Goal: Information Seeking & Learning: Learn about a topic

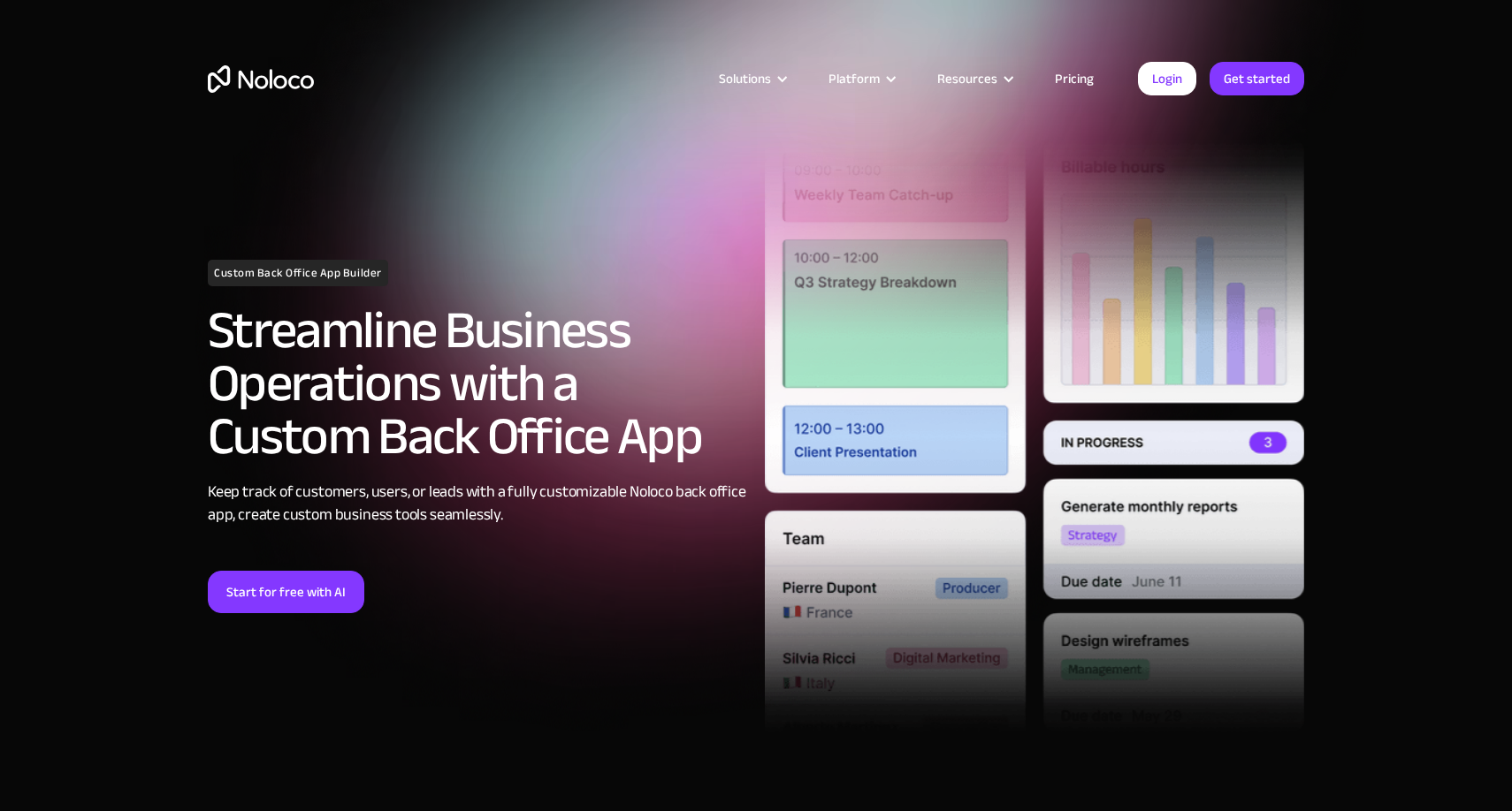
click at [265, 93] on div "Solutions Use Cases Business Types Project Management Keep track of customers, …" at bounding box center [756, 96] width 1132 height 104
click at [265, 92] on img "home" at bounding box center [260, 79] width 106 height 28
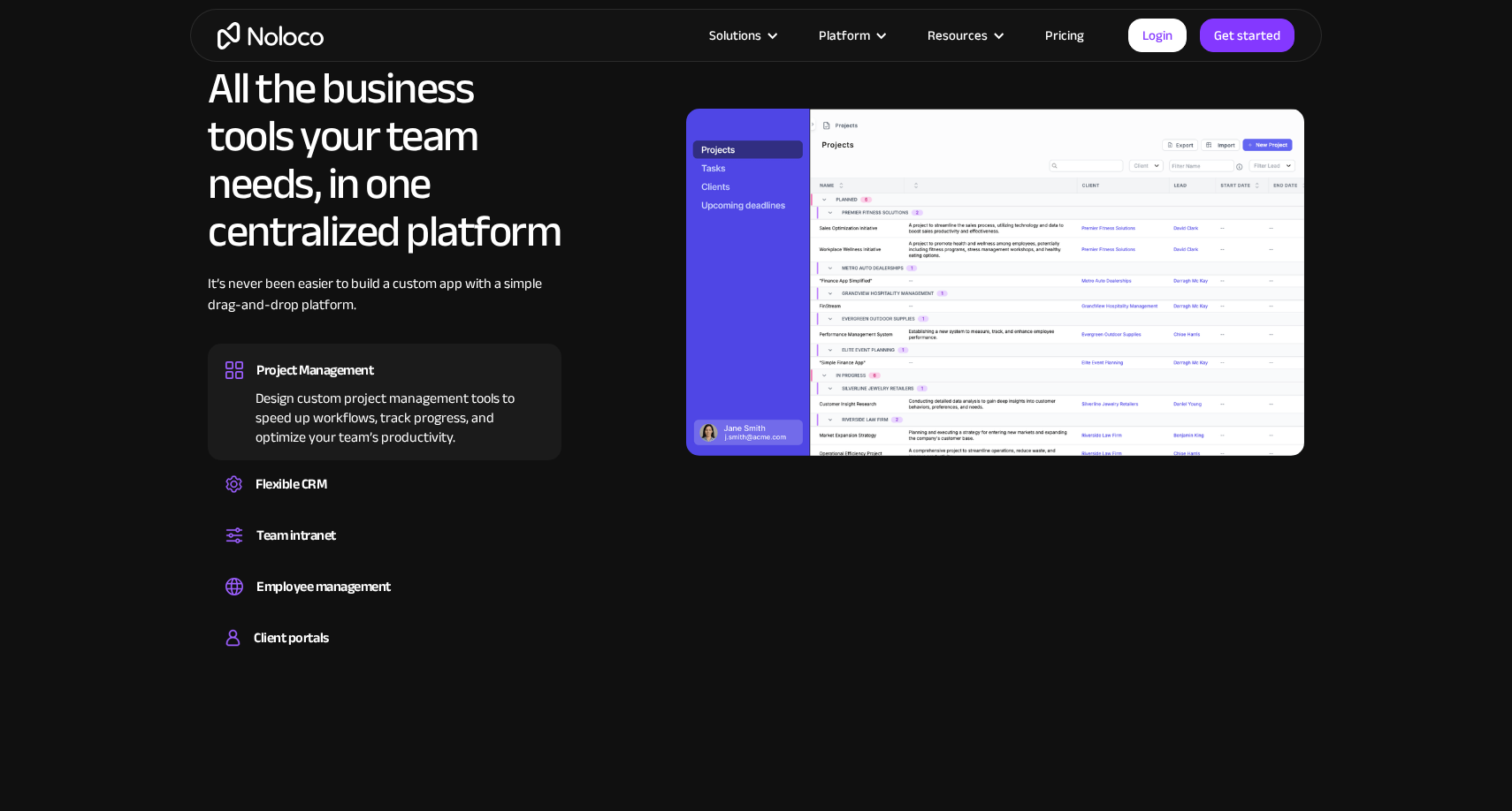
scroll to position [1697, 0]
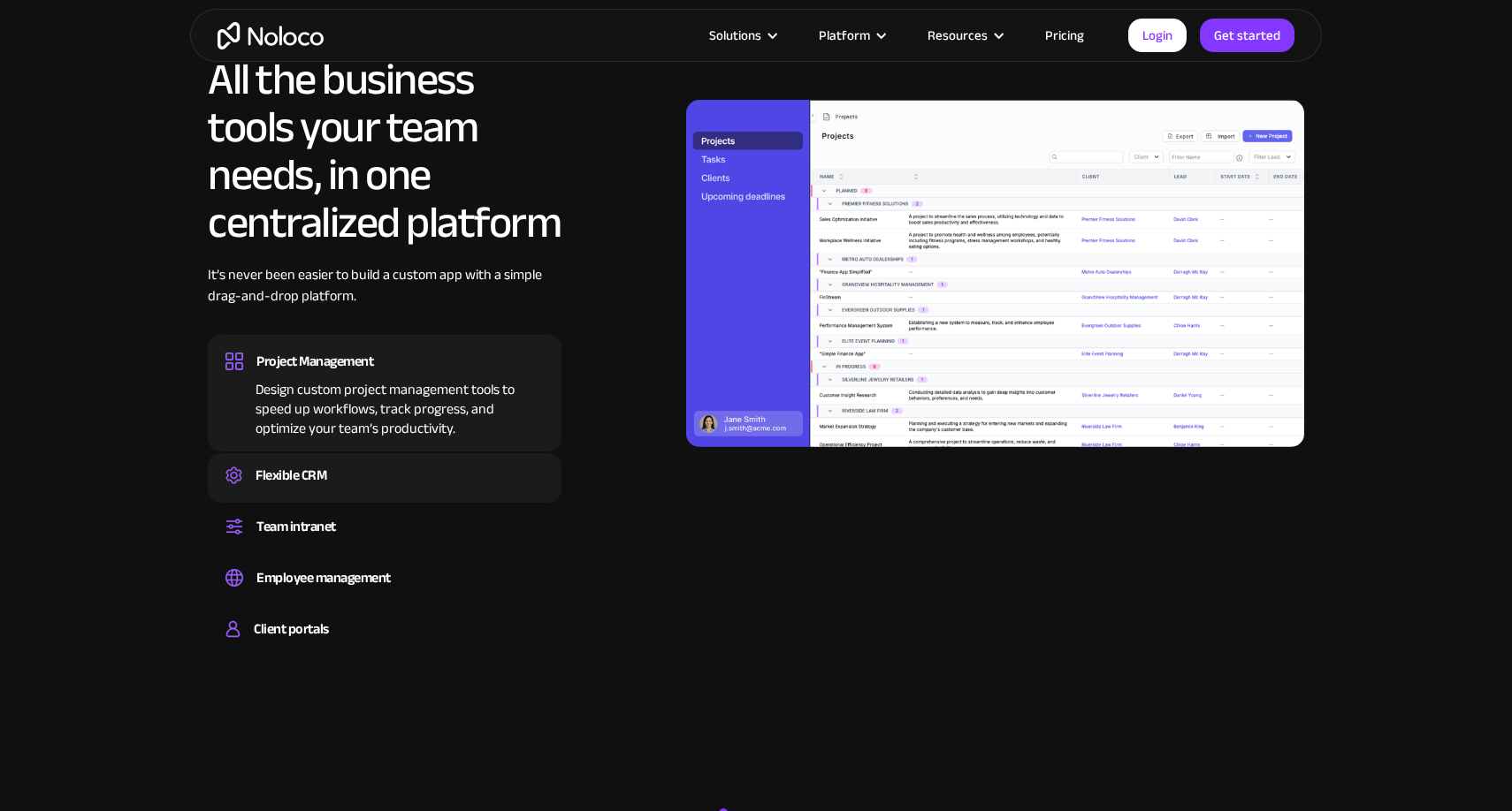
click at [426, 473] on div "Flexible CRM" at bounding box center [384, 475] width 318 height 27
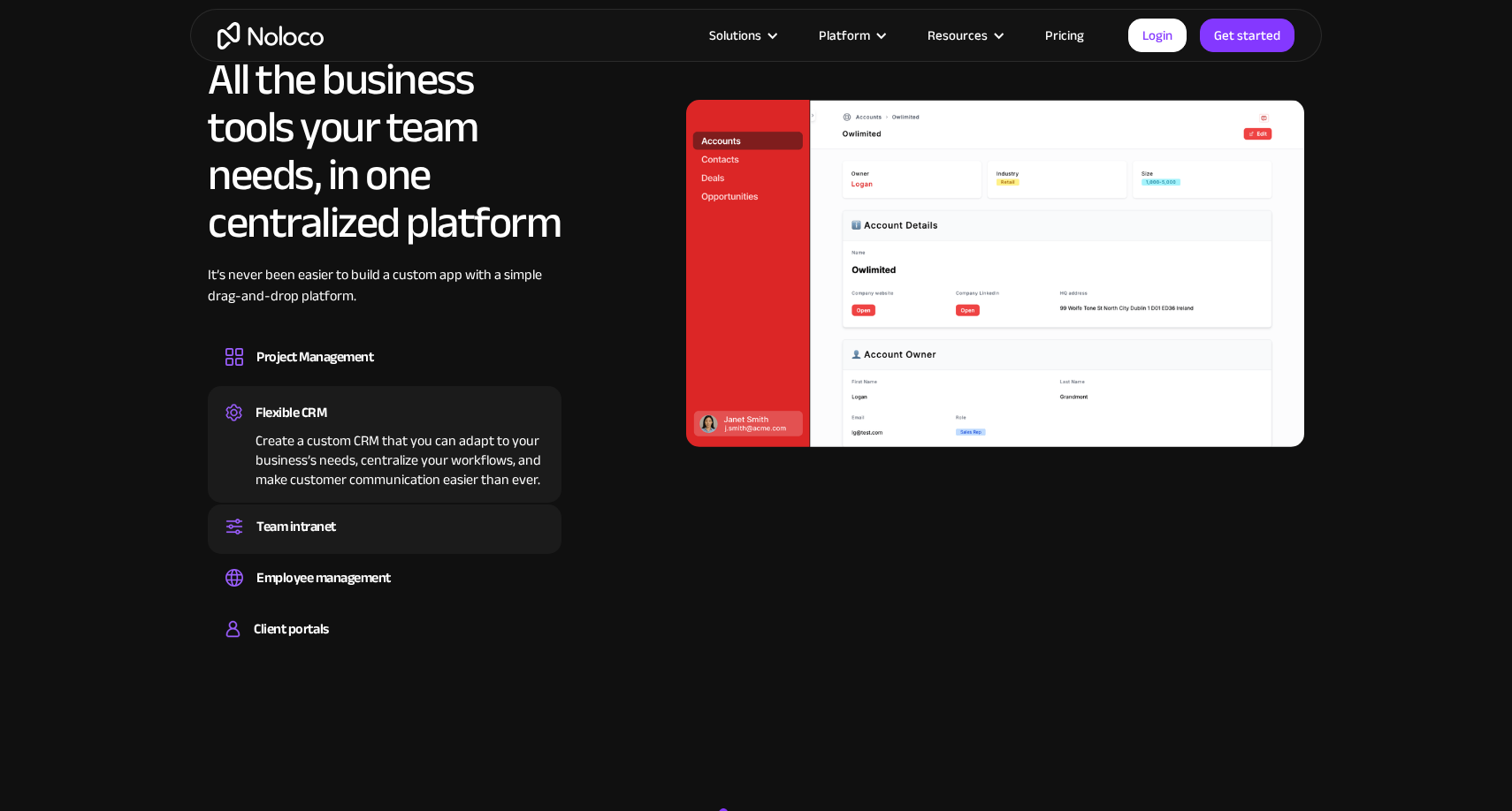
click at [400, 519] on div "Team intranet" at bounding box center [384, 526] width 318 height 27
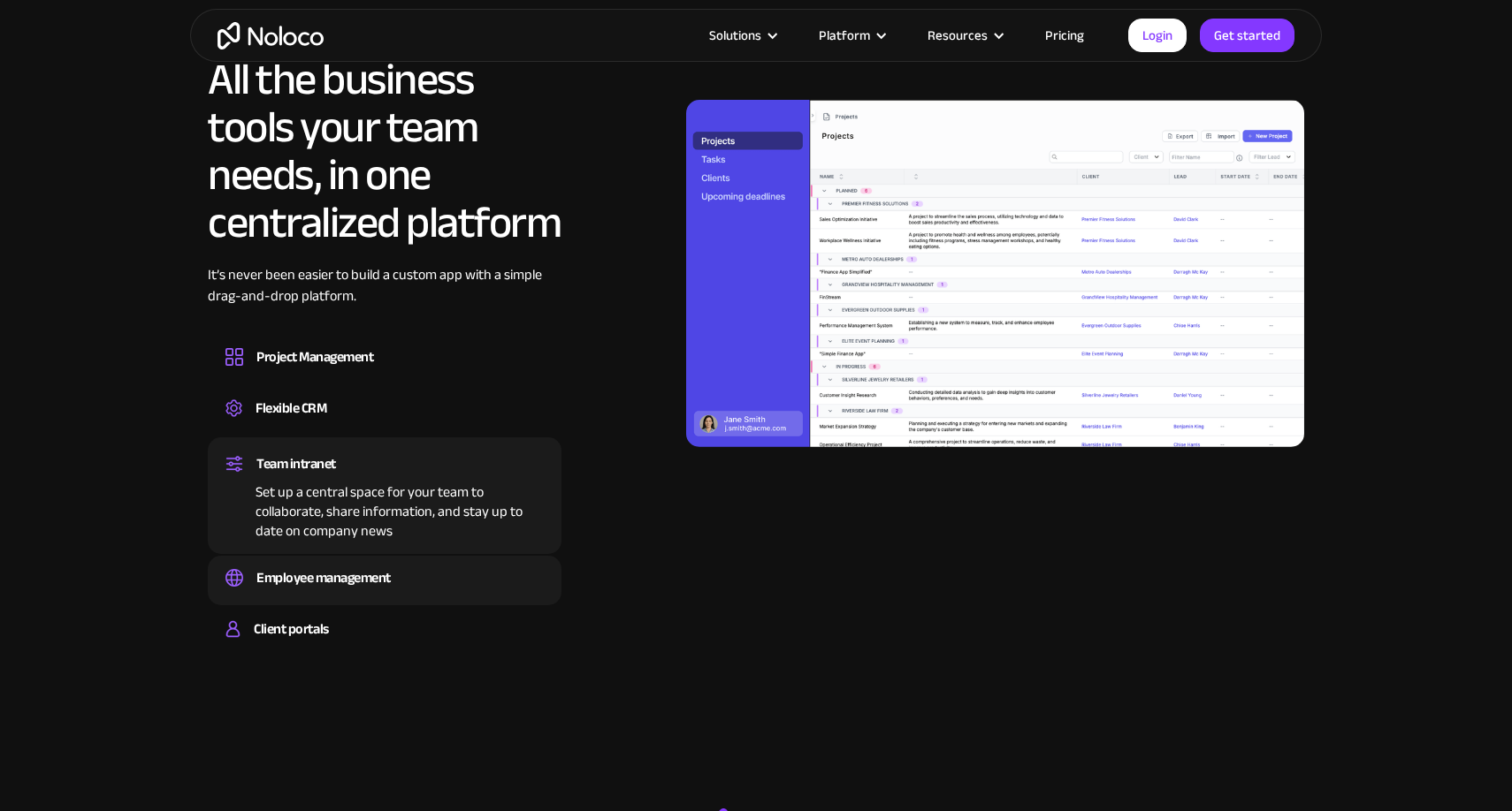
click at [388, 556] on div "Employee management Easily manage employee information, track performance, and …" at bounding box center [384, 580] width 354 height 50
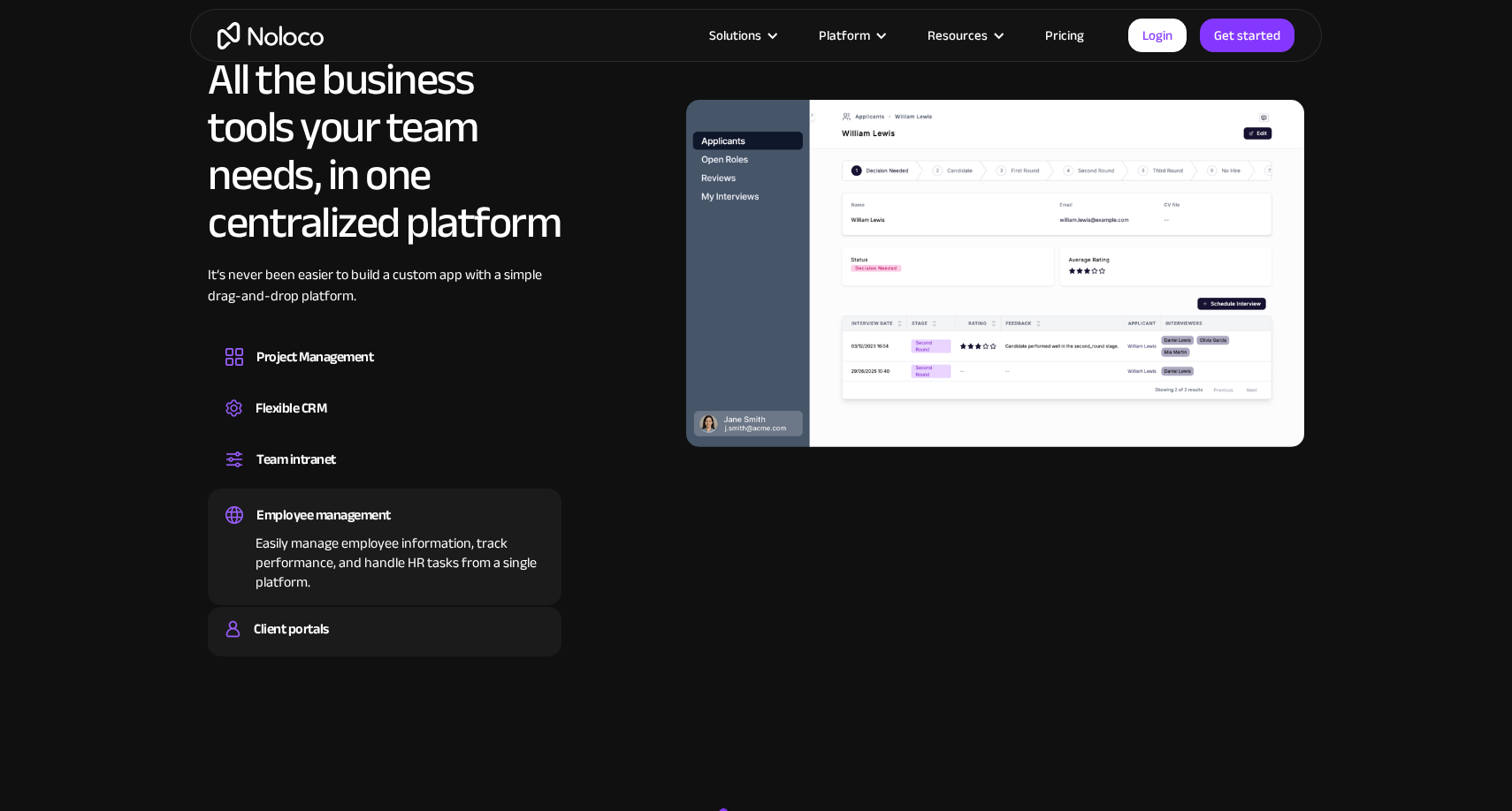
click at [355, 629] on div "Client portals" at bounding box center [384, 628] width 318 height 27
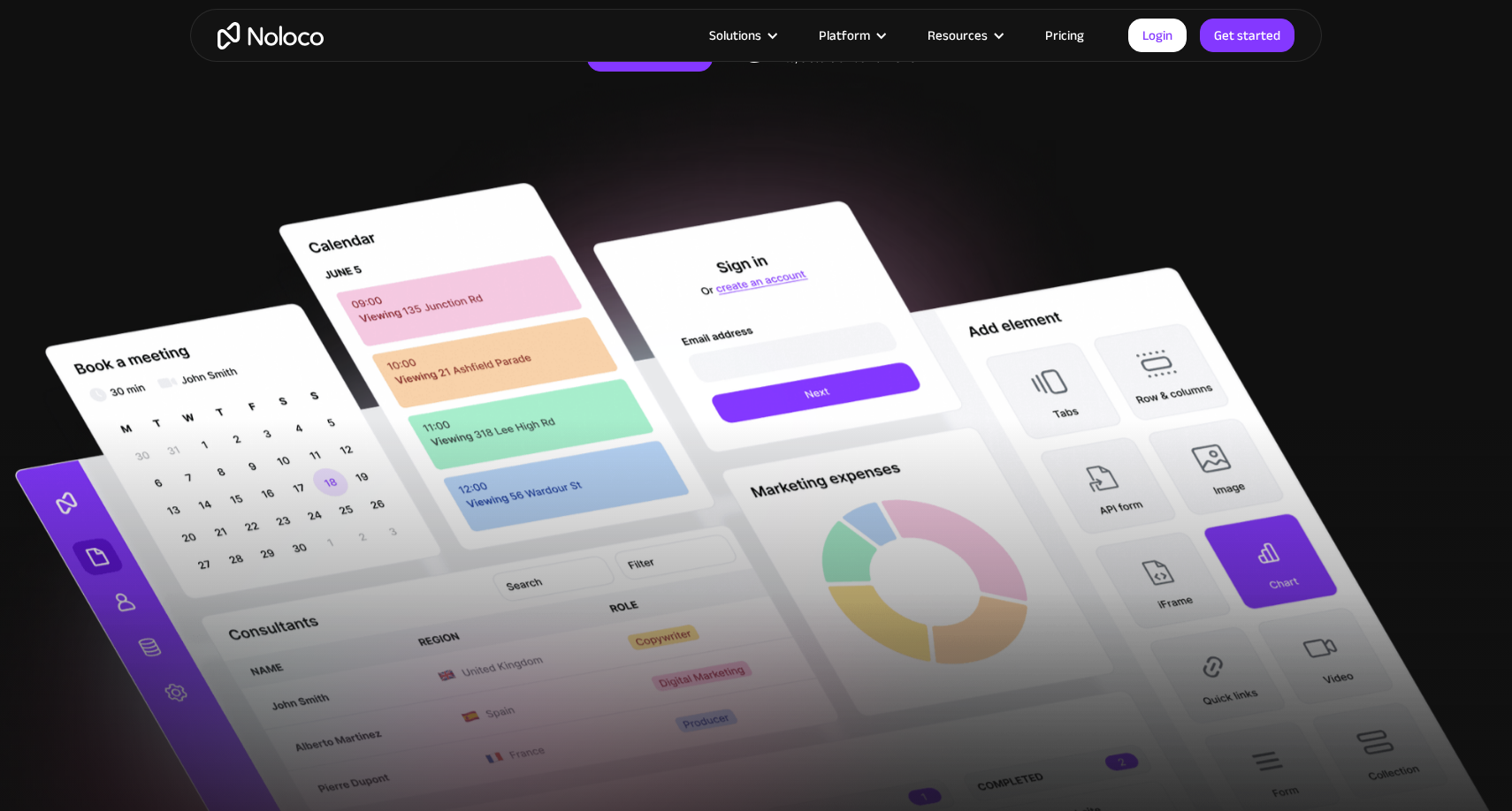
scroll to position [292, 0]
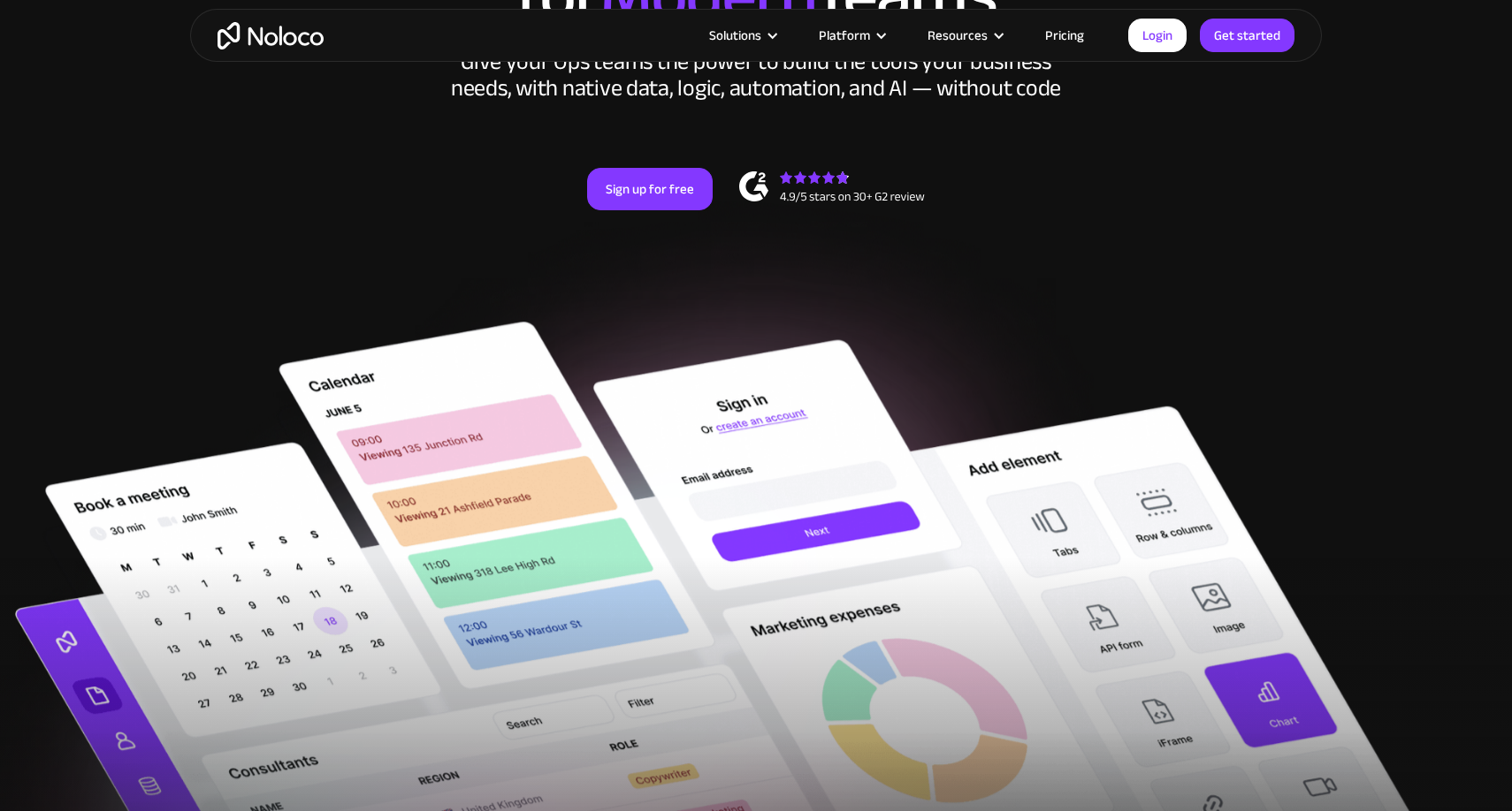
click at [1074, 30] on link "Pricing" at bounding box center [1064, 35] width 83 height 23
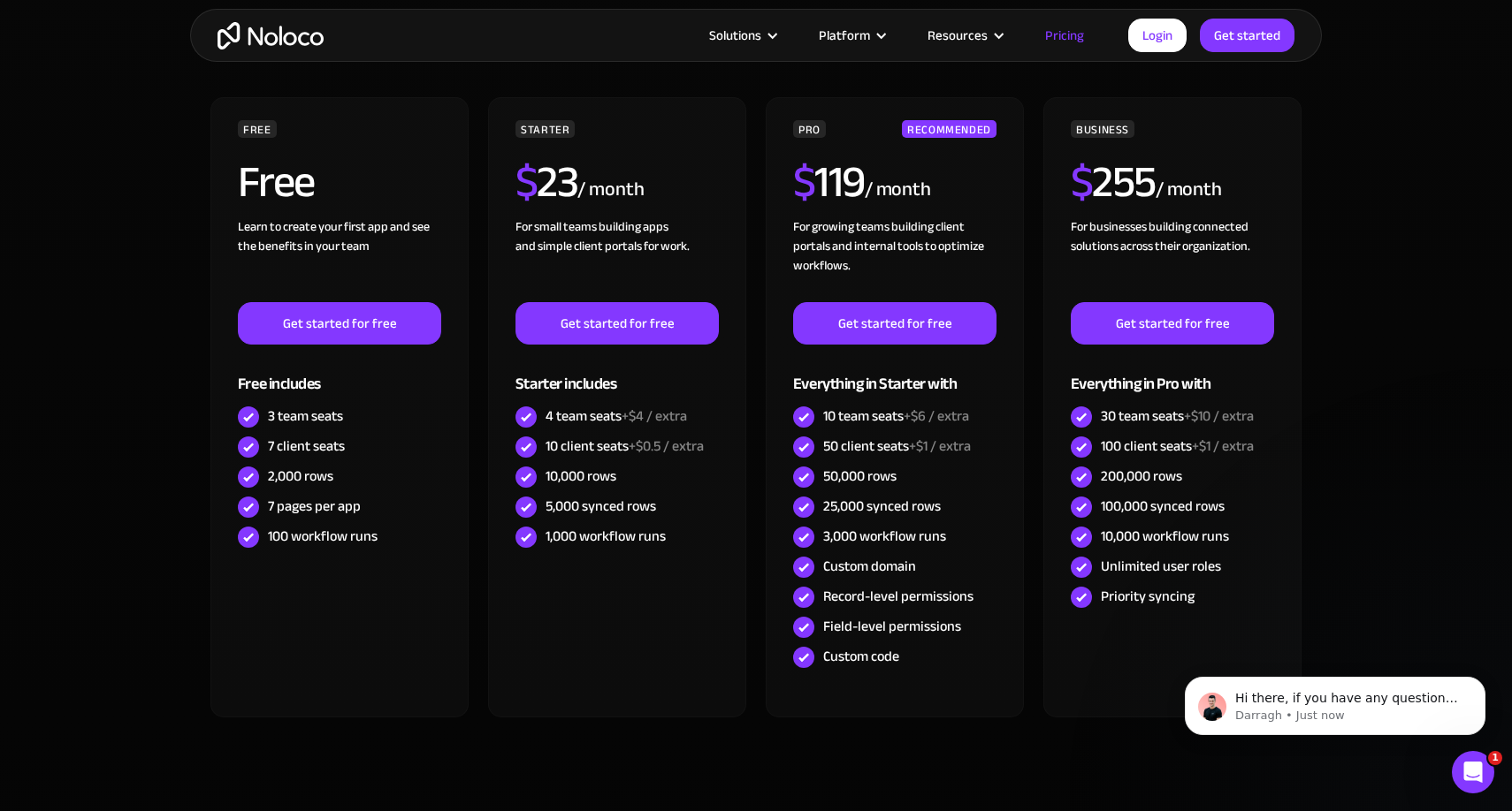
scroll to position [611, 0]
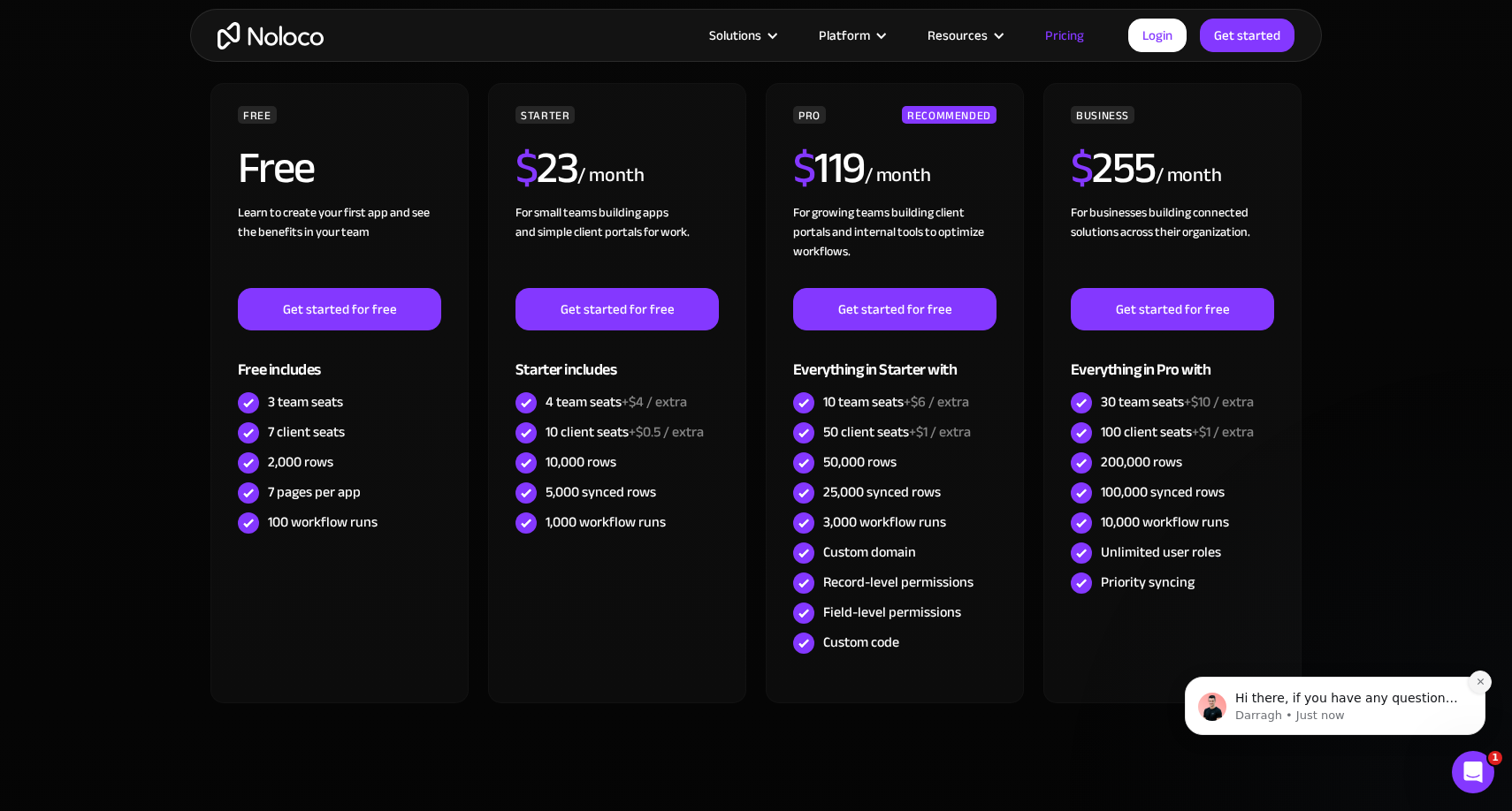
click at [1479, 686] on icon "Dismiss notification" at bounding box center [1480, 682] width 10 height 10
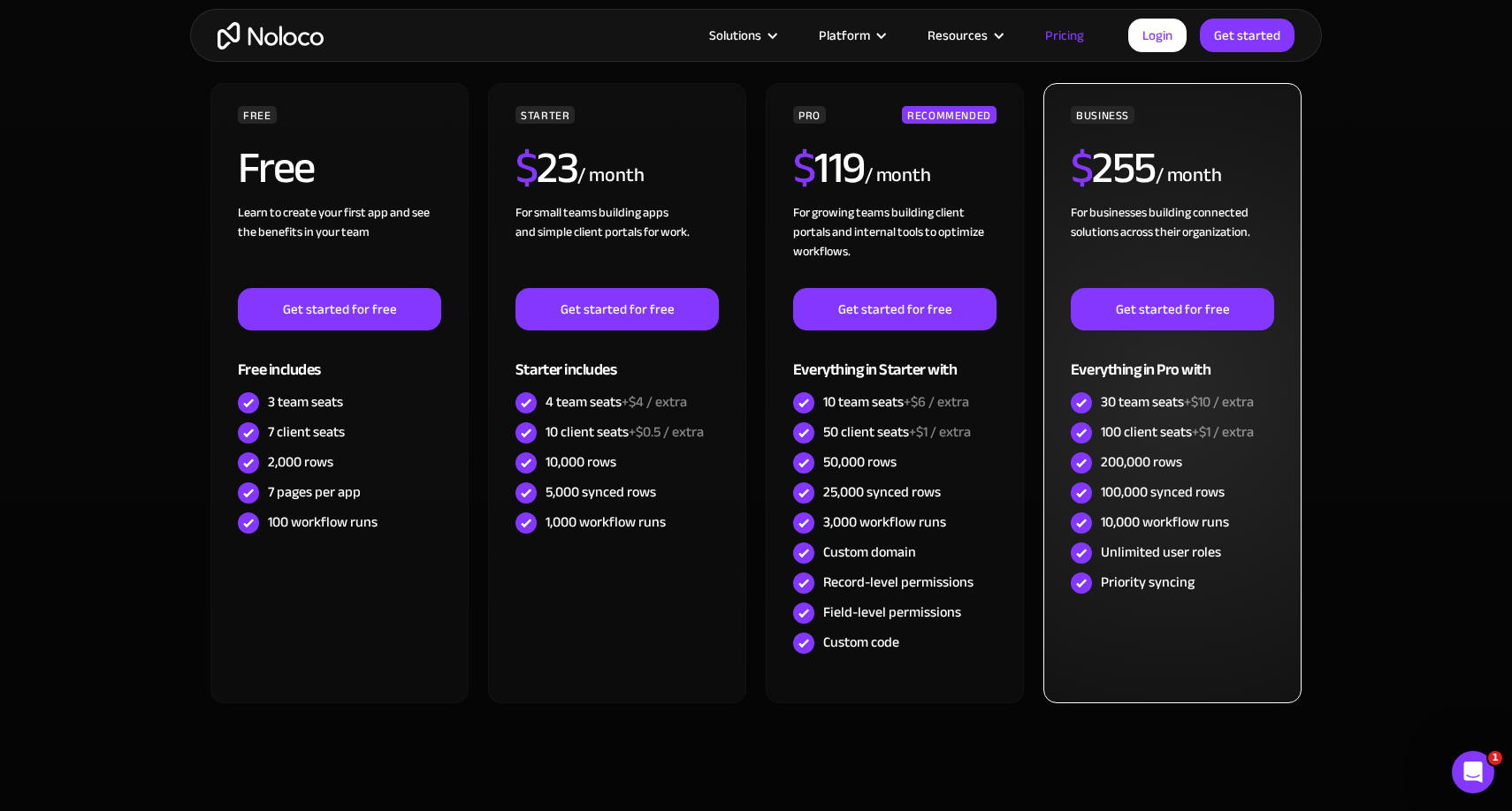
click at [1297, 481] on div "BUSINESS $ 255 / month For businesses building connected solutions across their…" at bounding box center [1172, 393] width 258 height 620
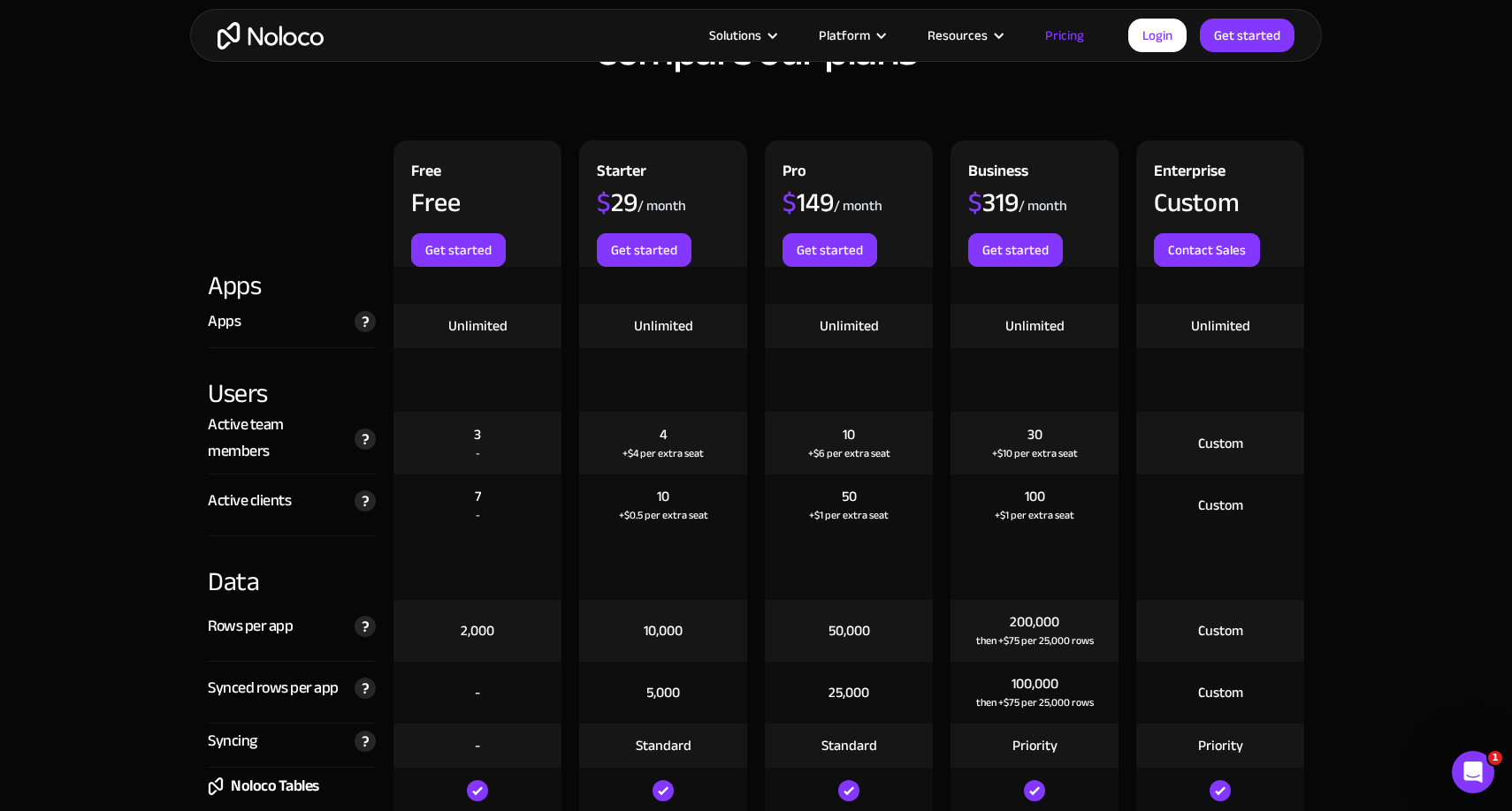
scroll to position [1998, 0]
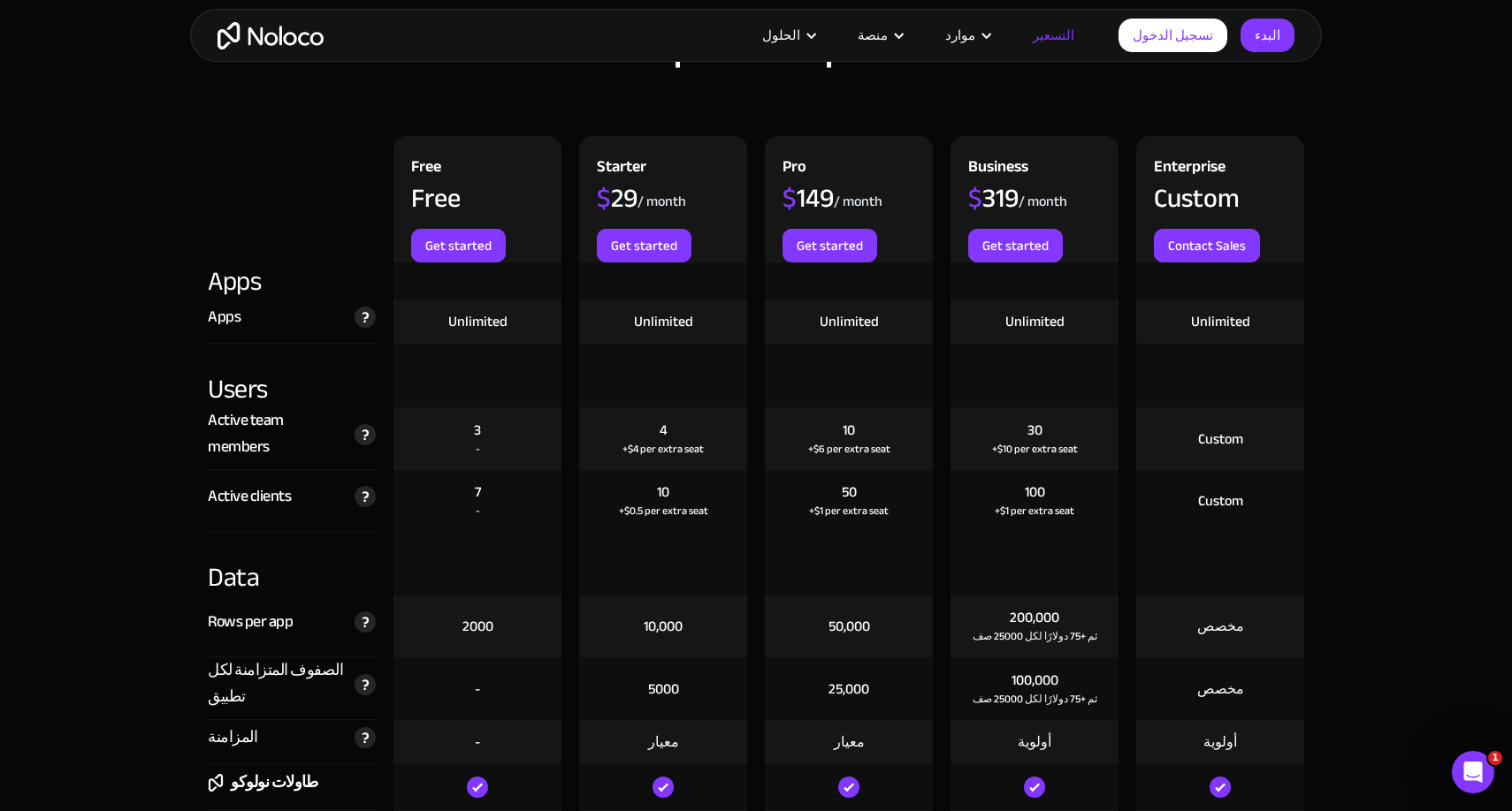
scroll to position [2033, 0]
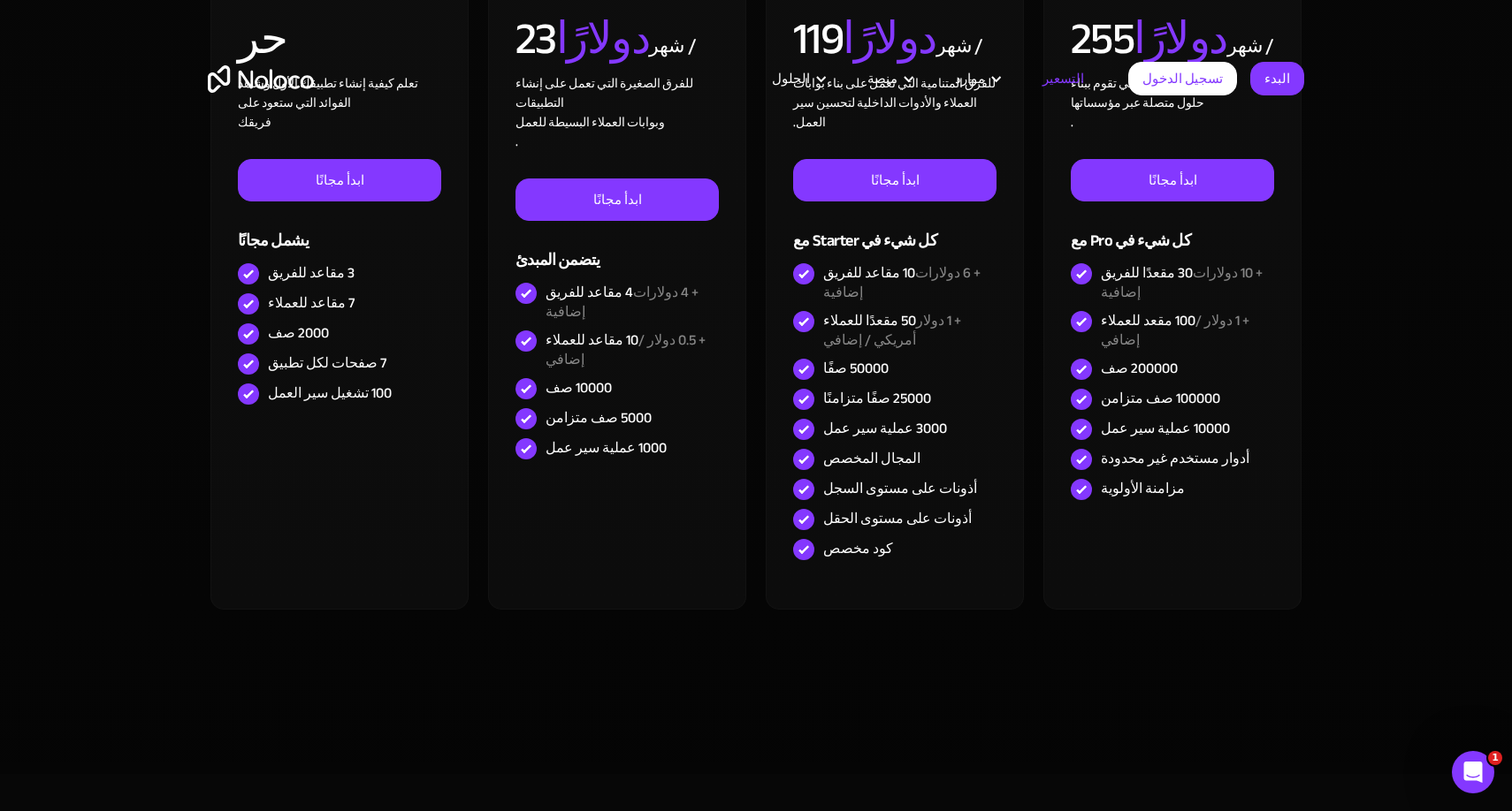
scroll to position [0, 0]
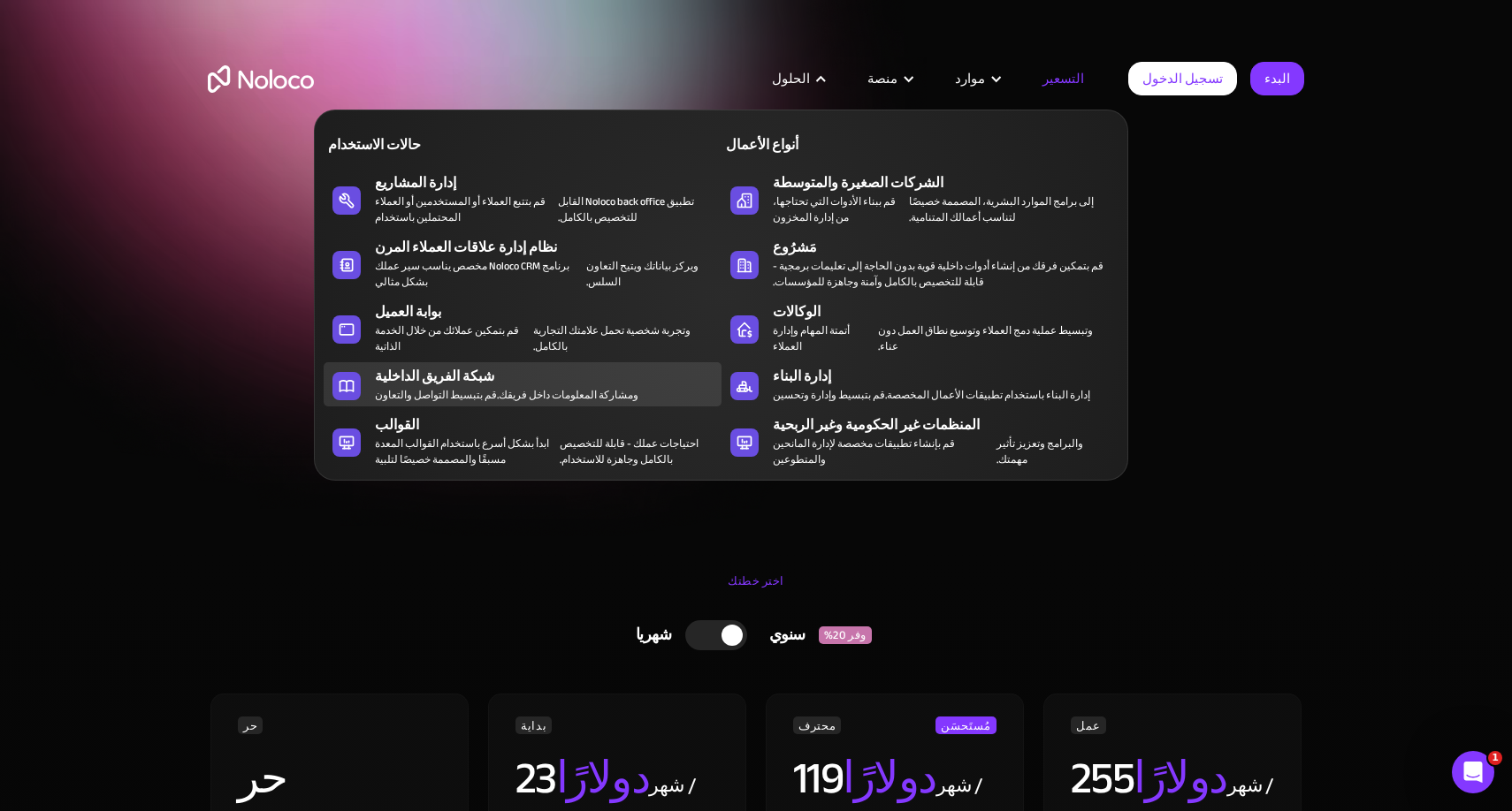
click at [596, 383] on div "شبكة الفريق الداخلية" at bounding box center [551, 376] width 354 height 21
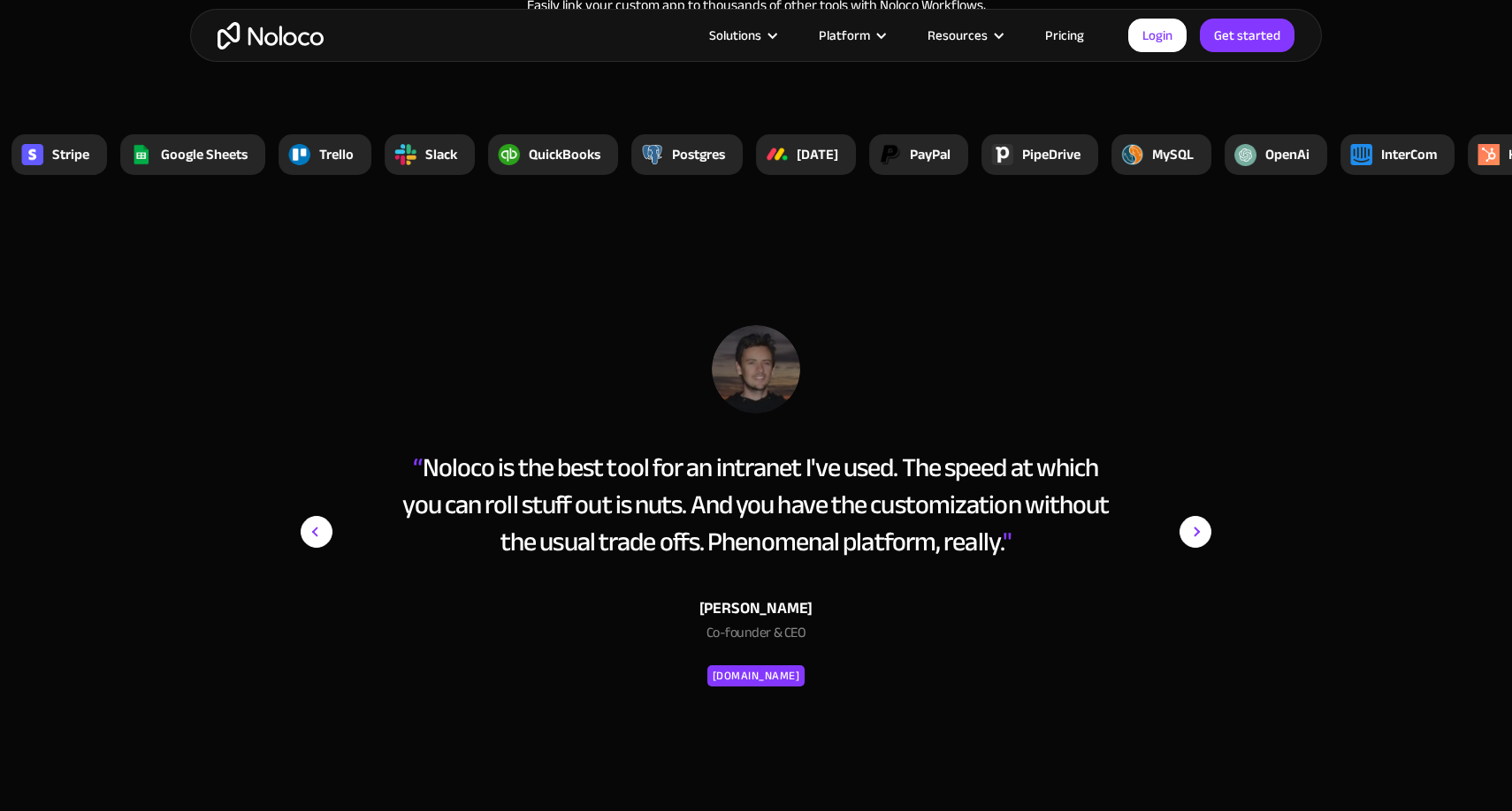
scroll to position [6268, 0]
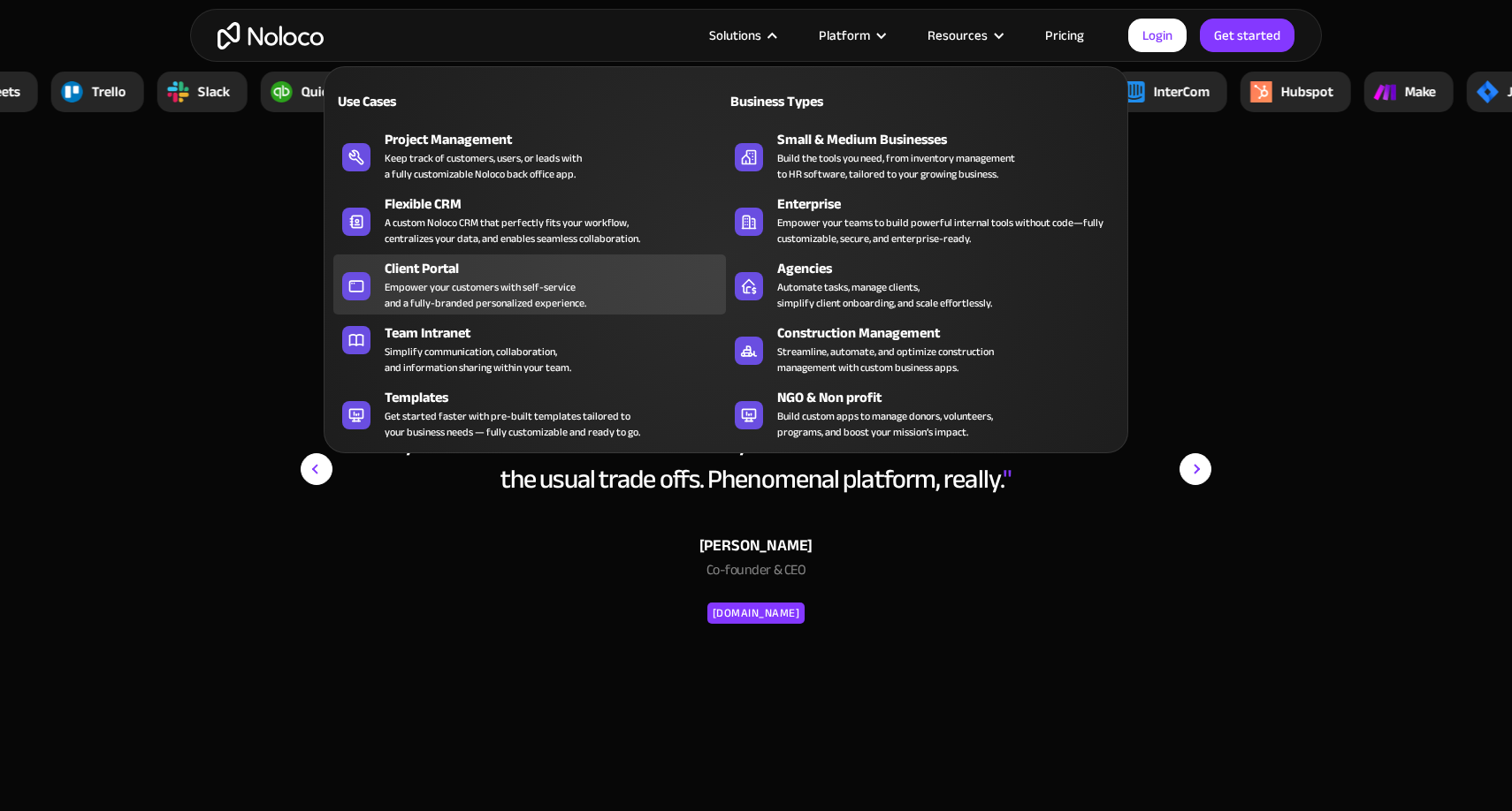
click at [591, 287] on div "Client Portal Empower your customers with self-service and a fully-branded pers…" at bounding box center [551, 284] width 332 height 53
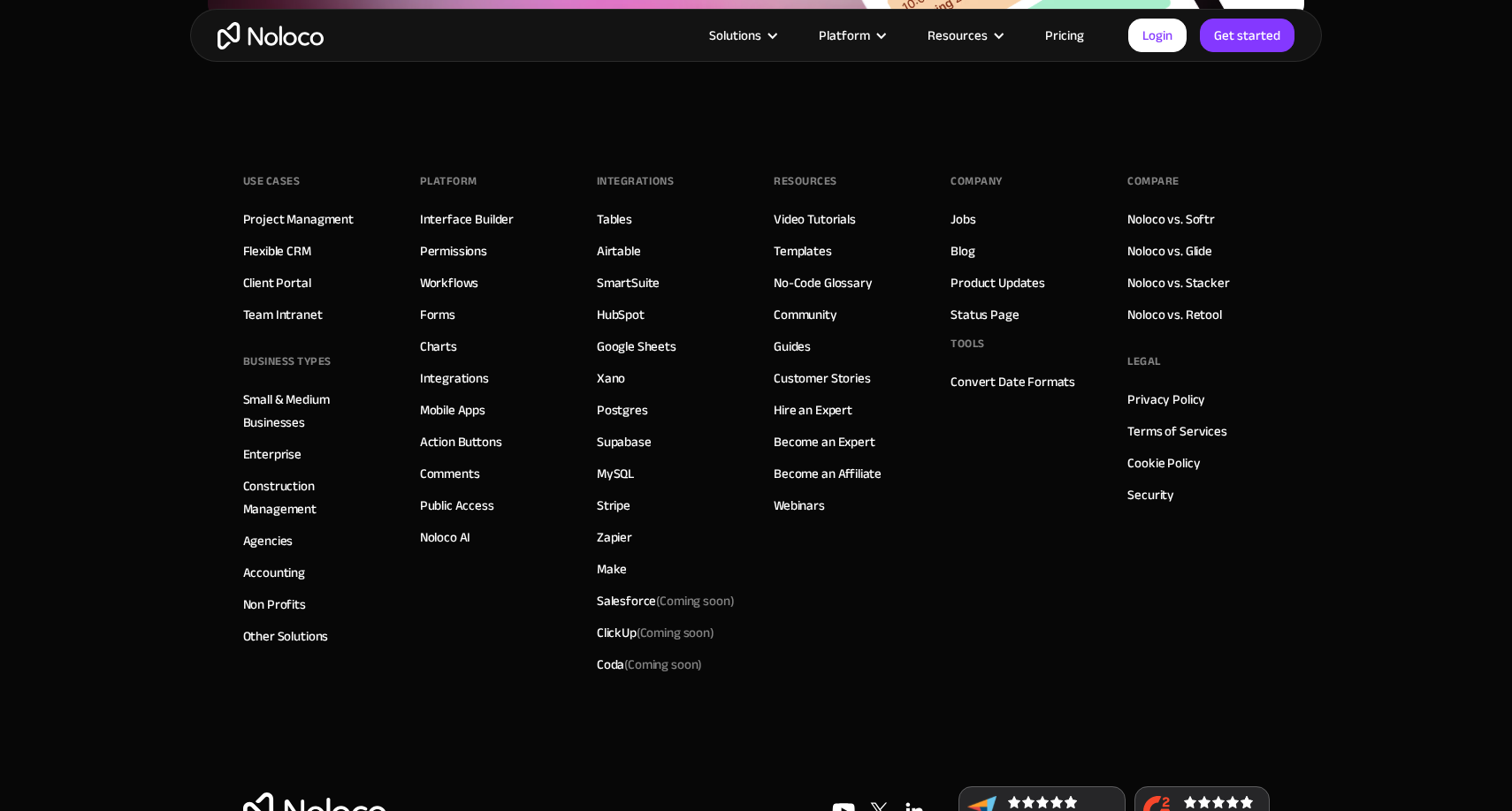
scroll to position [9788, 0]
